Goal: Transaction & Acquisition: Purchase product/service

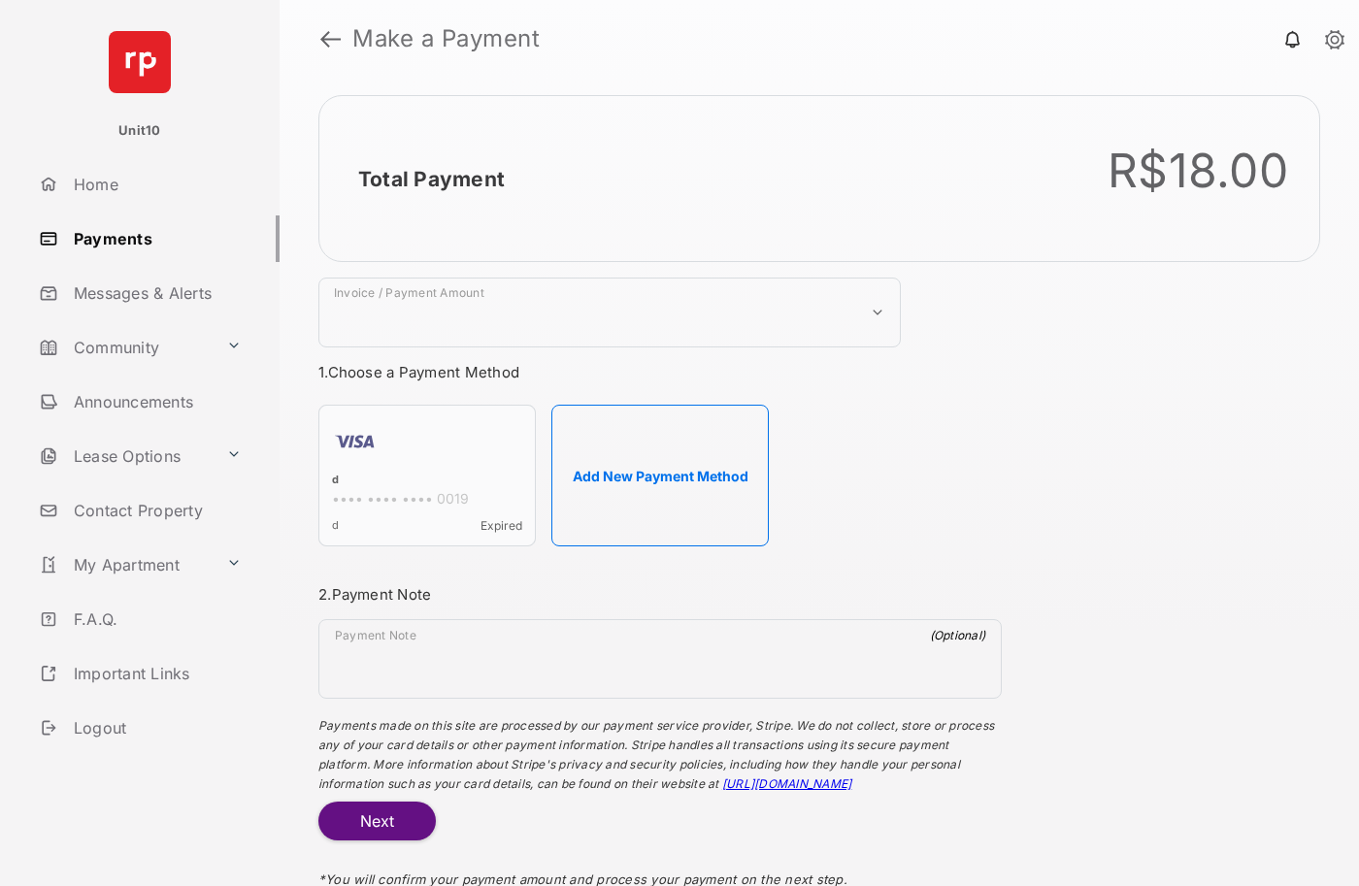
select select "***"
click at [430, 179] on h2 "Total Payment" at bounding box center [431, 179] width 147 height 24
click at [660, 476] on button "Add New Payment Method" at bounding box center [659, 476] width 217 height 142
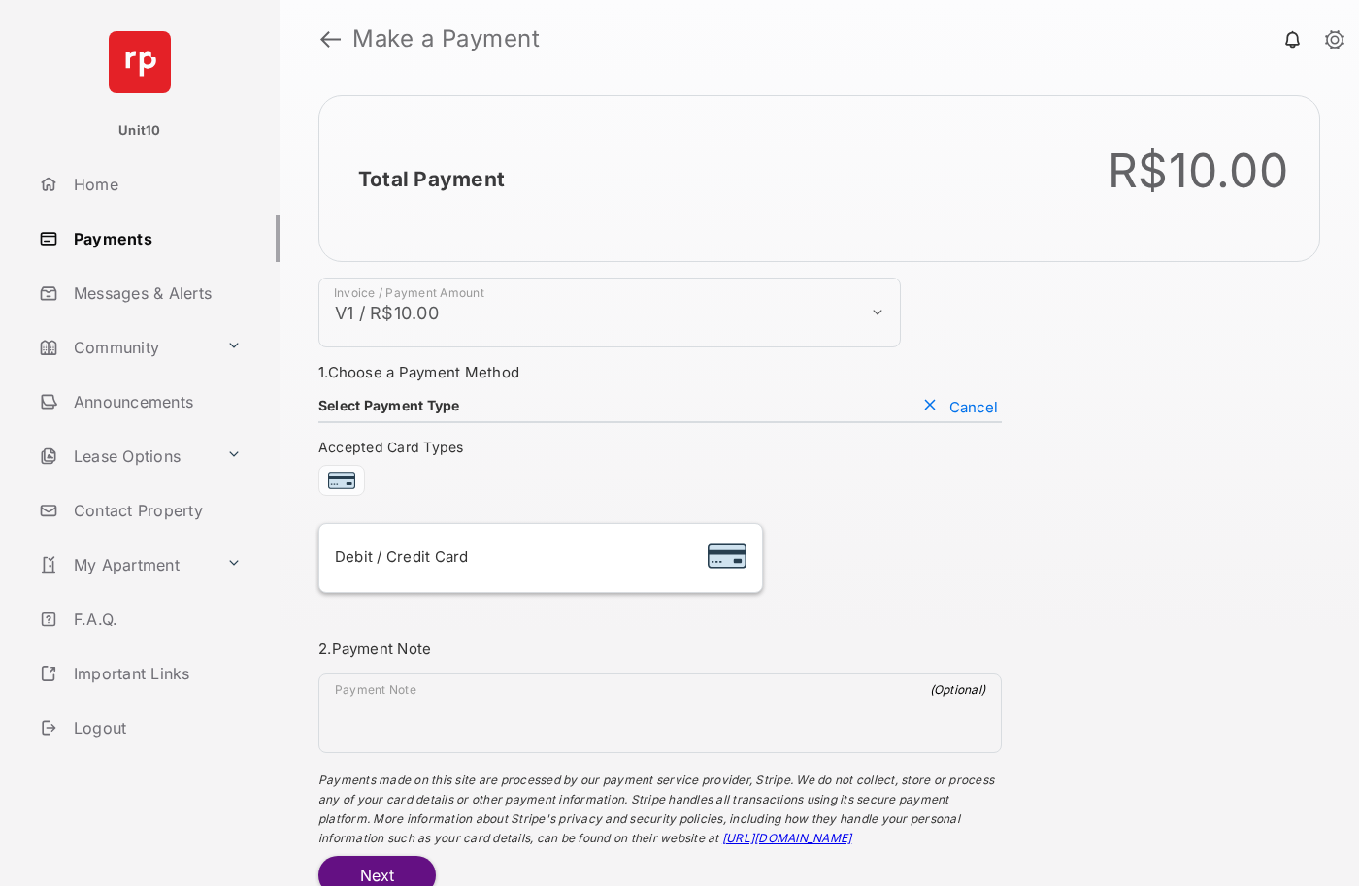
click at [540, 558] on div "Debit / Credit Card" at bounding box center [541, 558] width 412 height 37
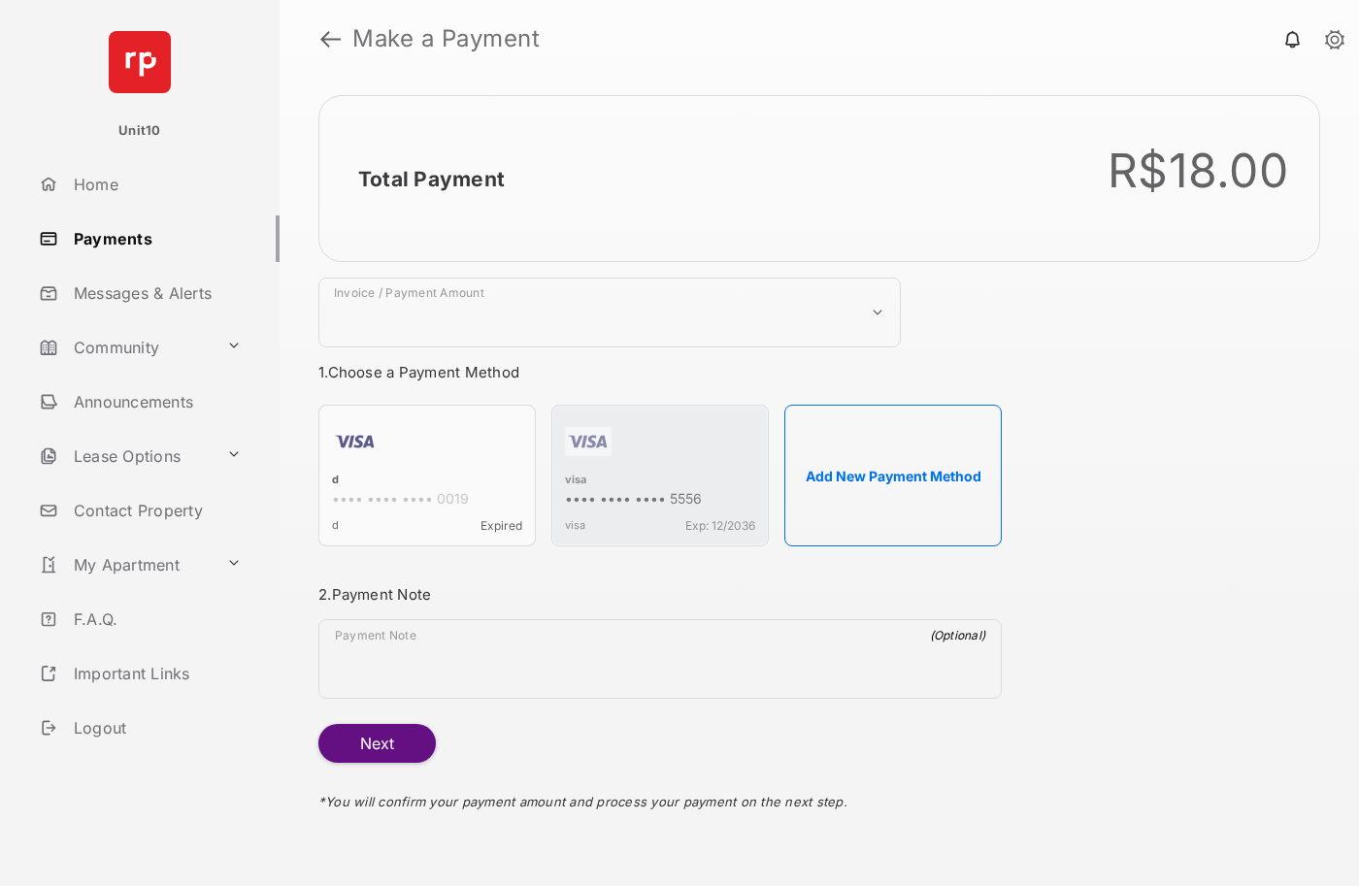
click at [446, 39] on strong "Make a Payment" at bounding box center [445, 38] width 187 height 23
click at [430, 179] on h2 "Total Payment" at bounding box center [431, 179] width 147 height 24
click at [576, 481] on div "visa" at bounding box center [660, 481] width 190 height 17
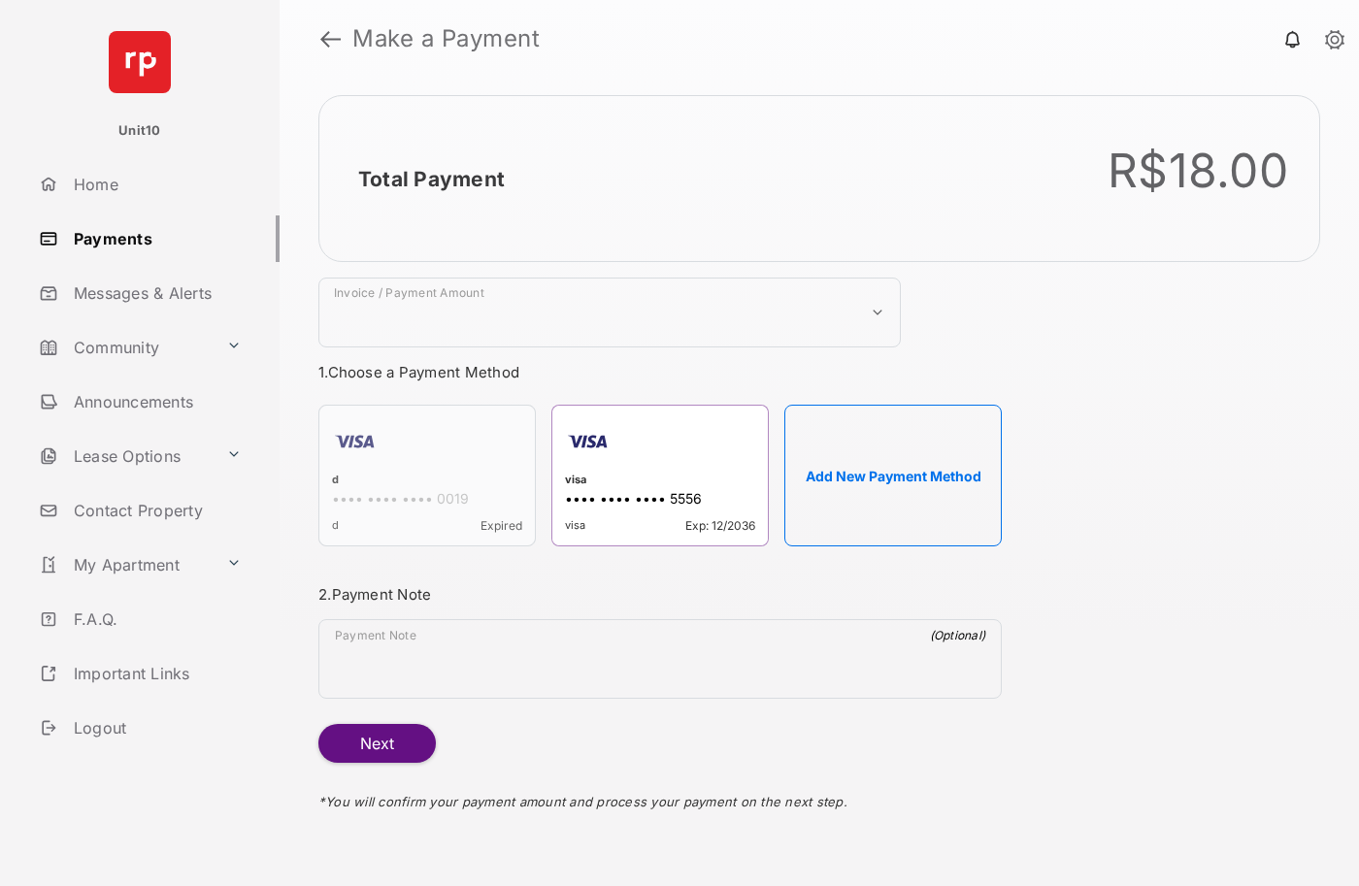
select select "***"
click at [430, 179] on h2 "Total Payment" at bounding box center [431, 179] width 147 height 24
click at [377, 744] on button "Next" at bounding box center [376, 743] width 117 height 39
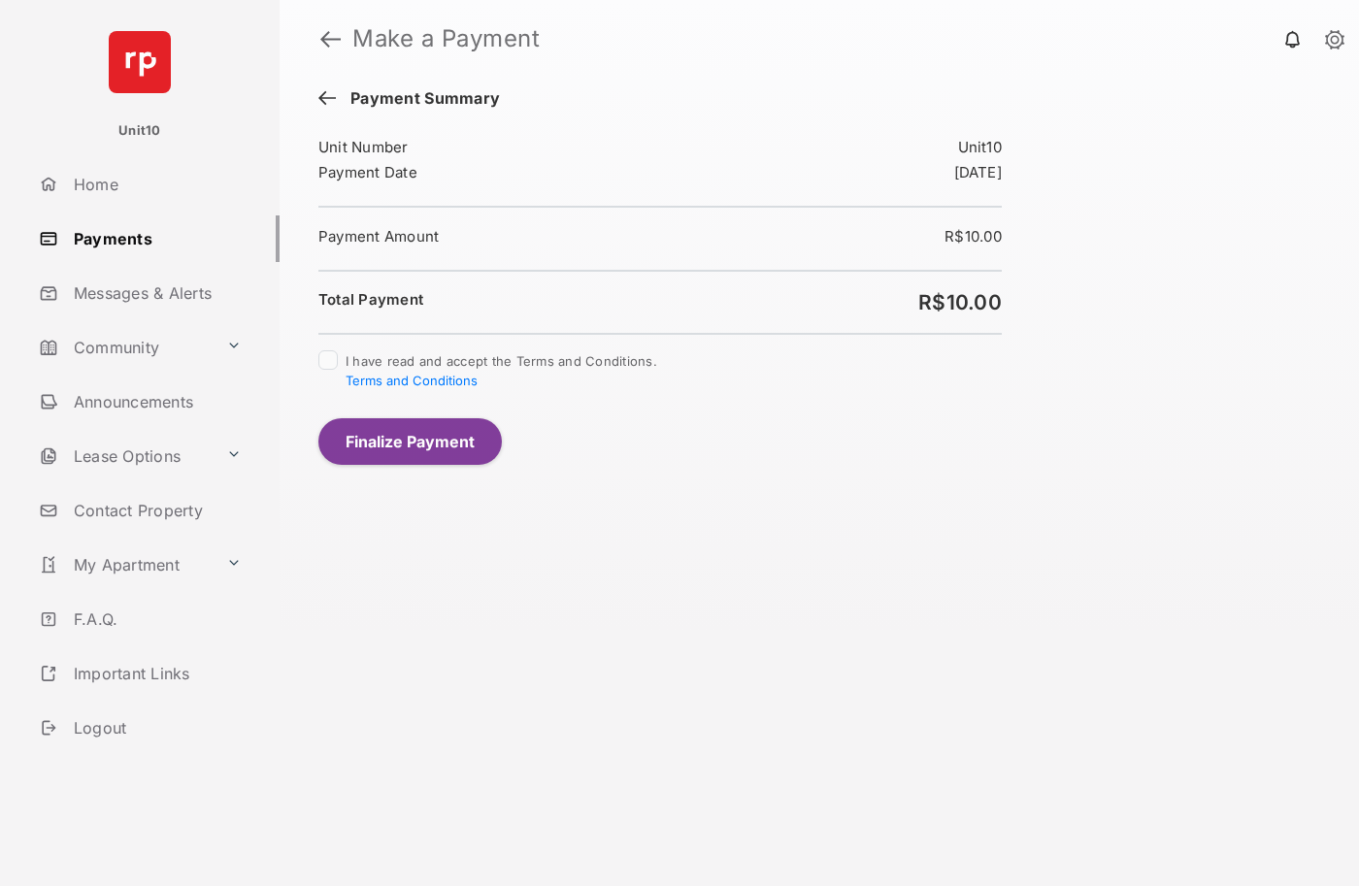
click at [410, 441] on button "Finalize Payment" at bounding box center [409, 441] width 183 height 47
